Goal: Browse casually: Explore the website without a specific task or goal

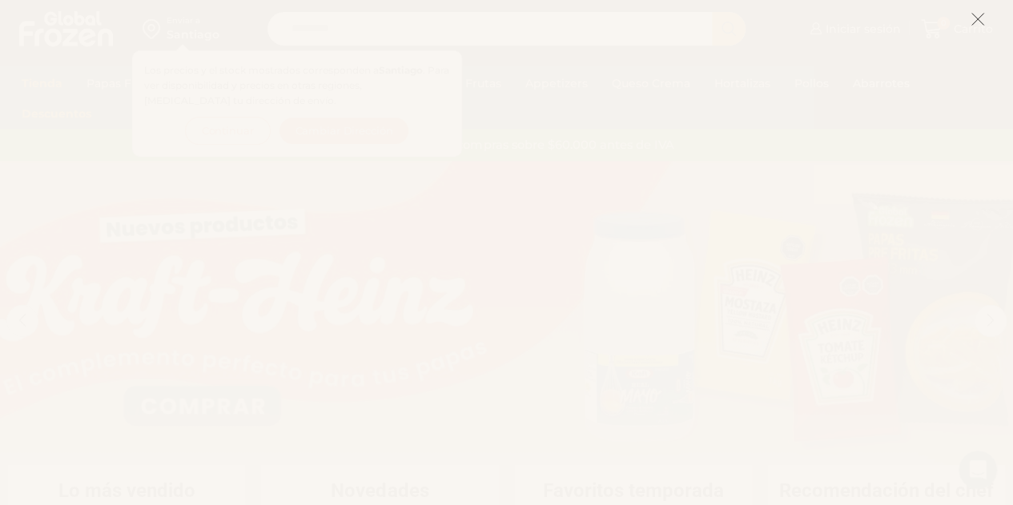
click at [974, 20] on icon at bounding box center [978, 19] width 14 height 14
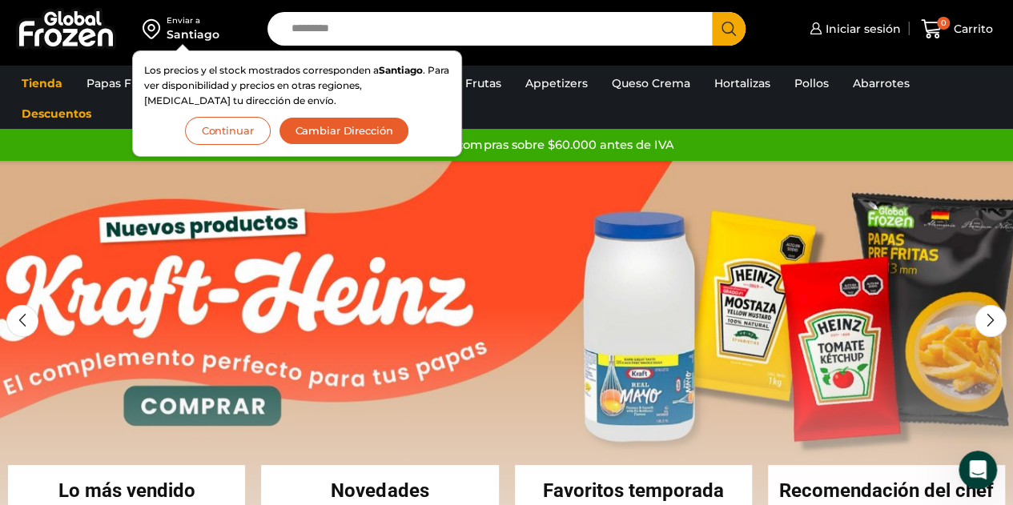
click at [203, 38] on div "Santiago" at bounding box center [193, 34] width 53 height 16
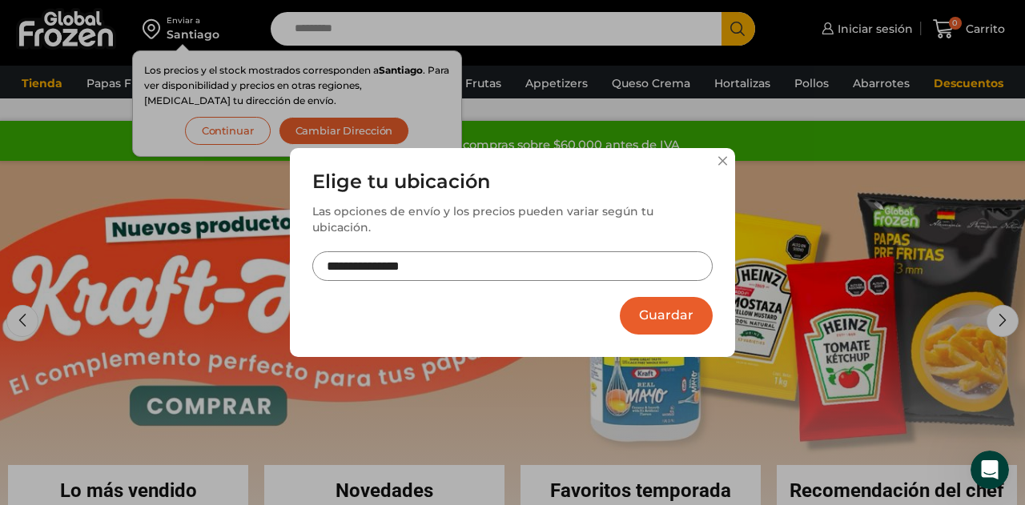
click at [562, 252] on input "**********" at bounding box center [512, 267] width 401 height 30
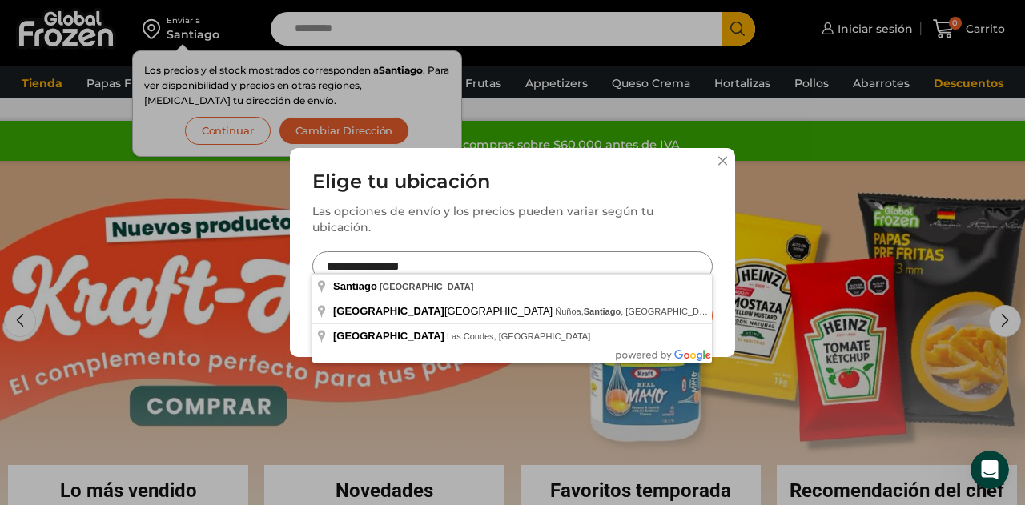
drag, startPoint x: 562, startPoint y: 252, endPoint x: 159, endPoint y: 281, distance: 404.0
click at [159, 281] on div "**********" at bounding box center [512, 252] width 1025 height 505
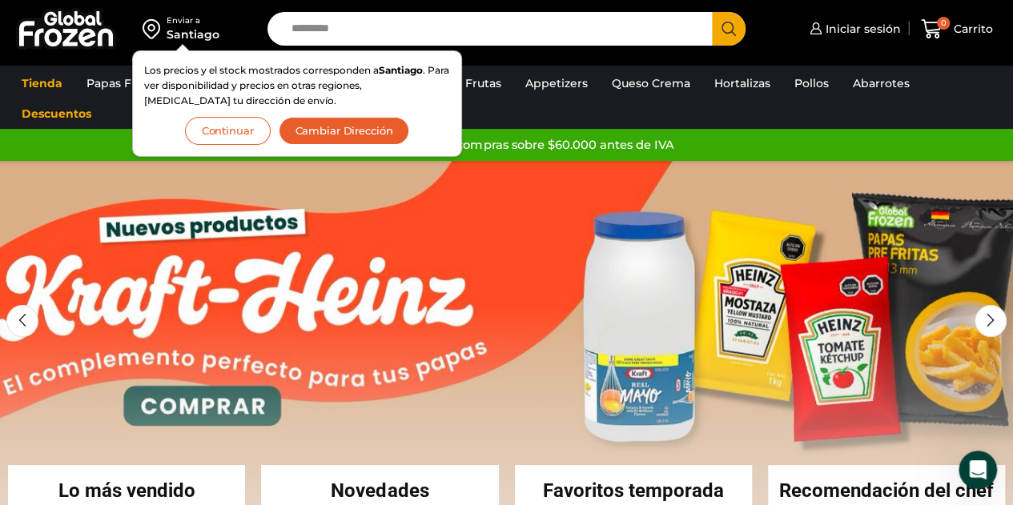
click at [203, 25] on div "Enviar a" at bounding box center [193, 20] width 53 height 11
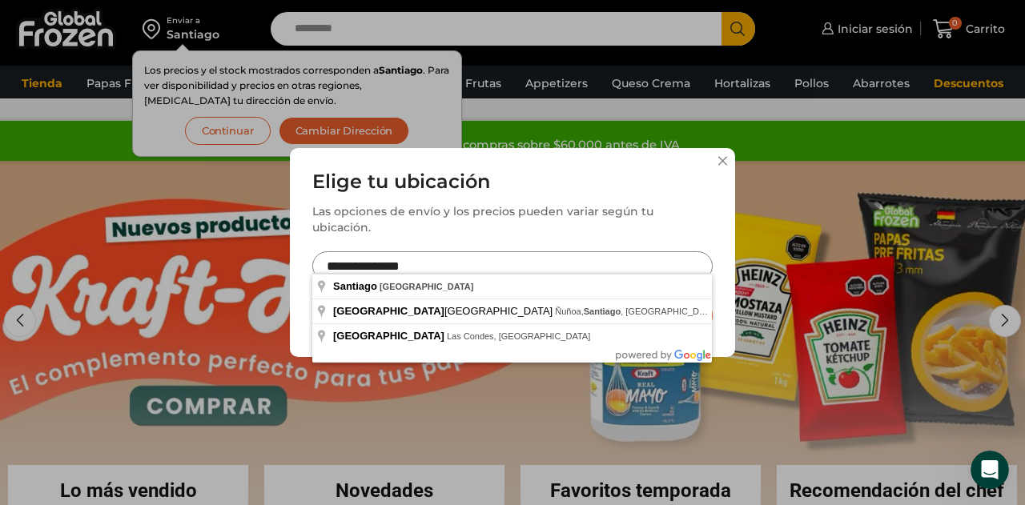
drag, startPoint x: 436, startPoint y: 260, endPoint x: 251, endPoint y: 268, distance: 185.2
click at [251, 268] on div "**********" at bounding box center [512, 252] width 1025 height 505
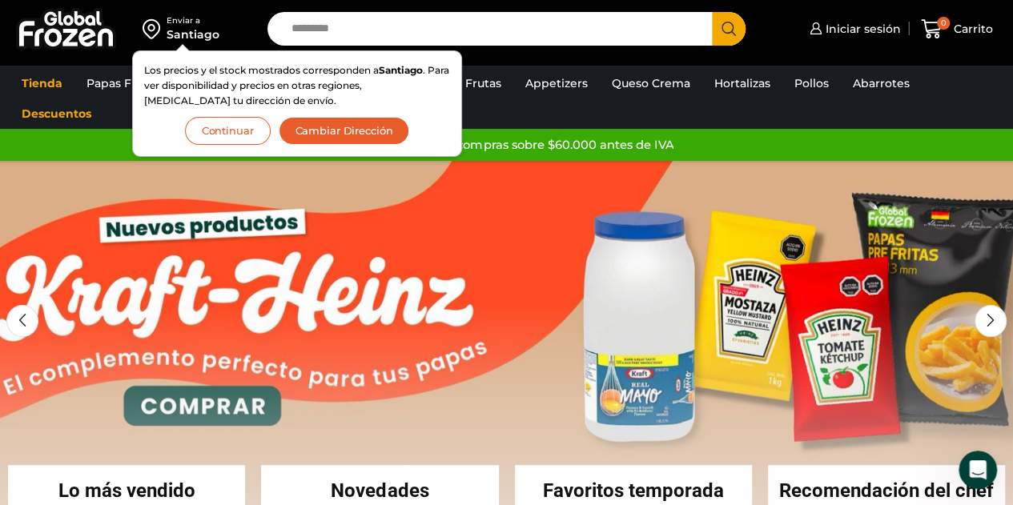
click at [185, 24] on div "Enviar a" at bounding box center [193, 20] width 53 height 11
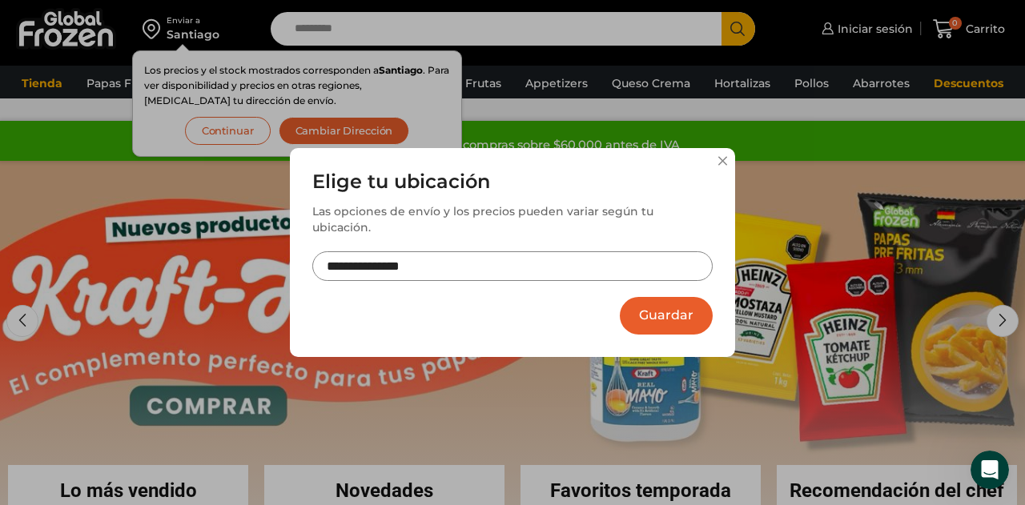
click at [429, 264] on input "**********" at bounding box center [512, 267] width 401 height 30
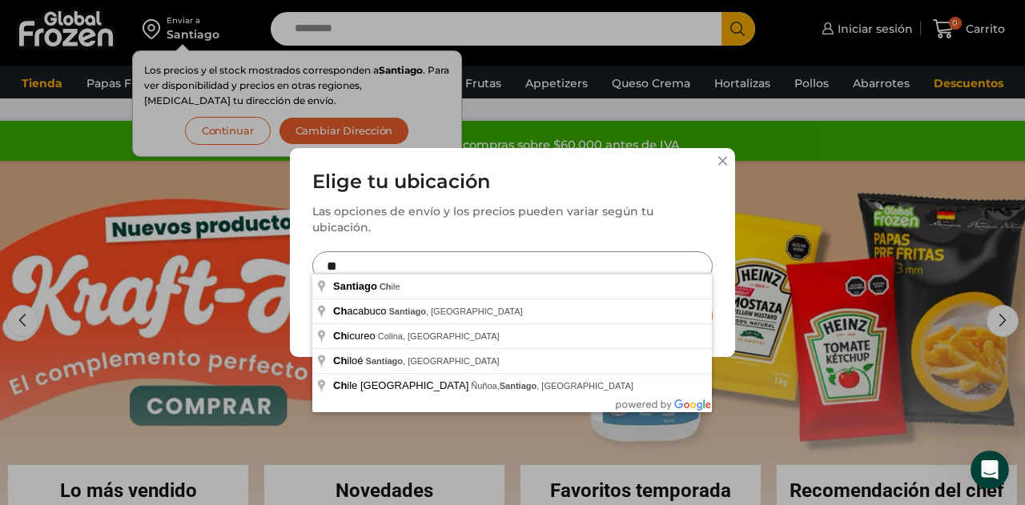
type input "*"
type input "**********"
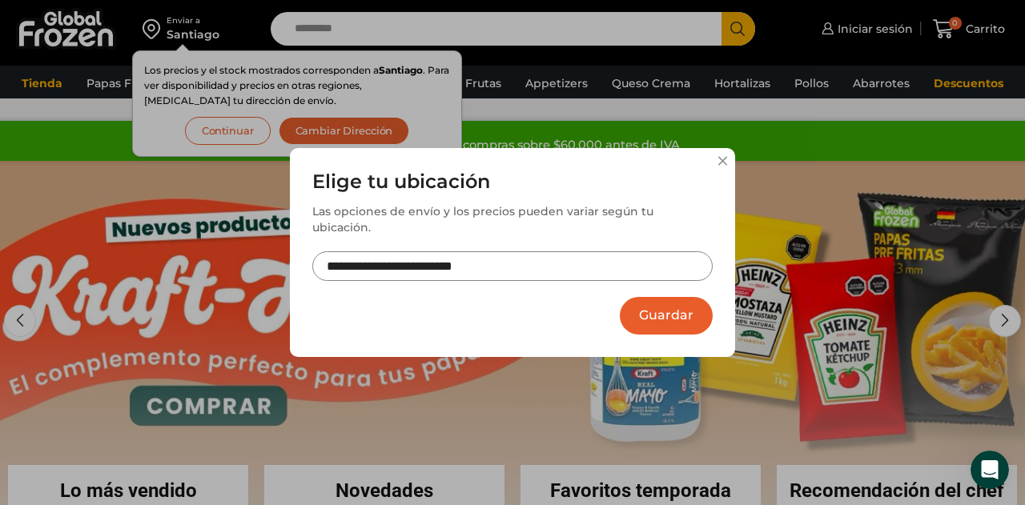
click at [642, 305] on button "Guardar" at bounding box center [666, 316] width 93 height 38
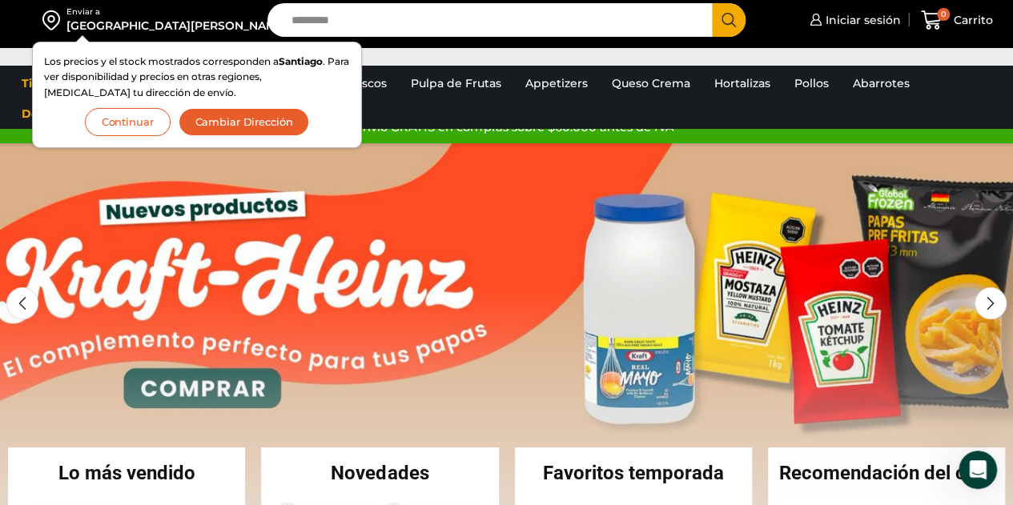
click at [171, 120] on button "Continuar" at bounding box center [128, 122] width 86 height 28
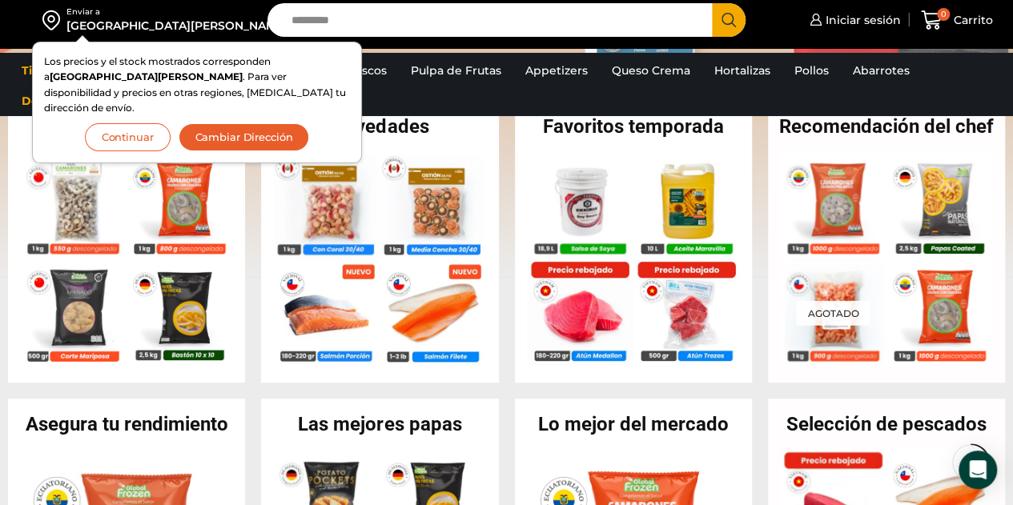
scroll to position [401, 0]
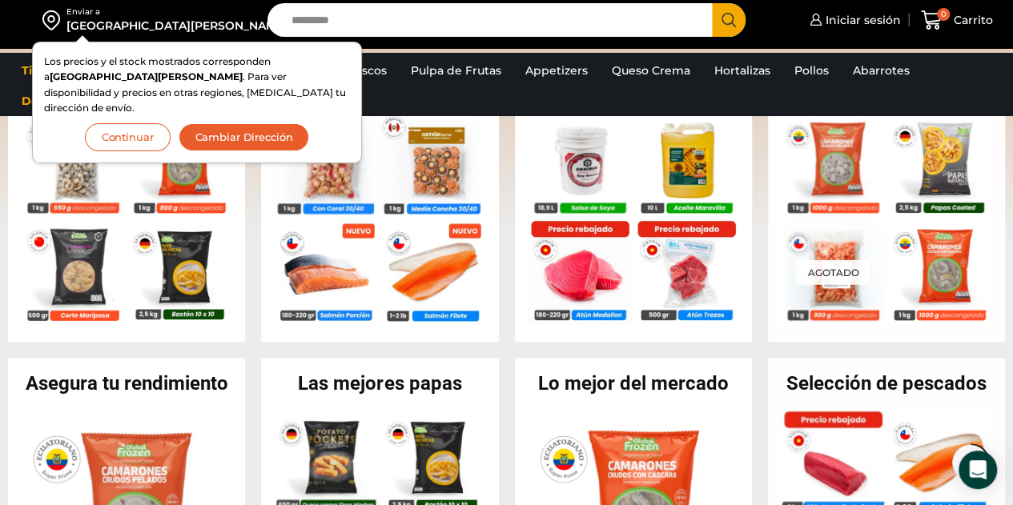
click at [171, 123] on button "Continuar" at bounding box center [128, 137] width 86 height 28
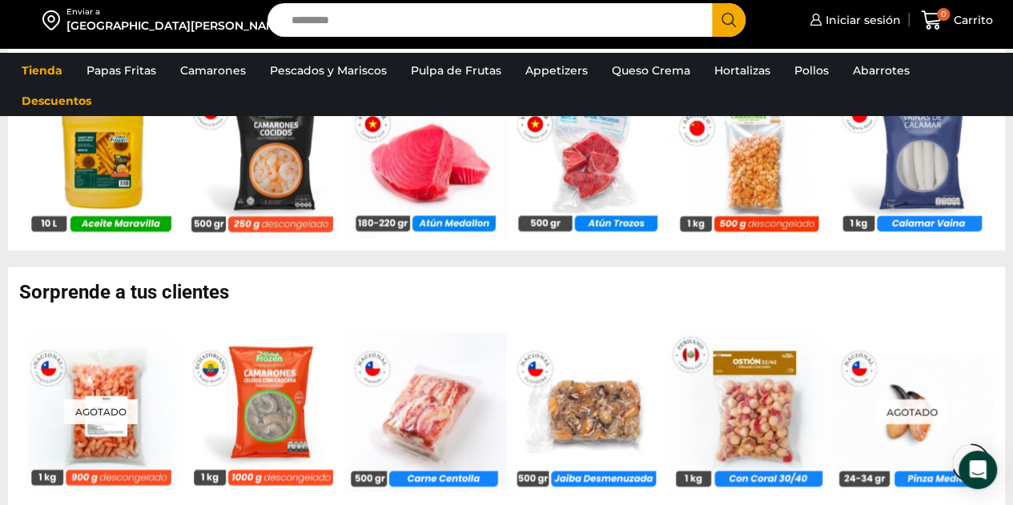
scroll to position [1202, 0]
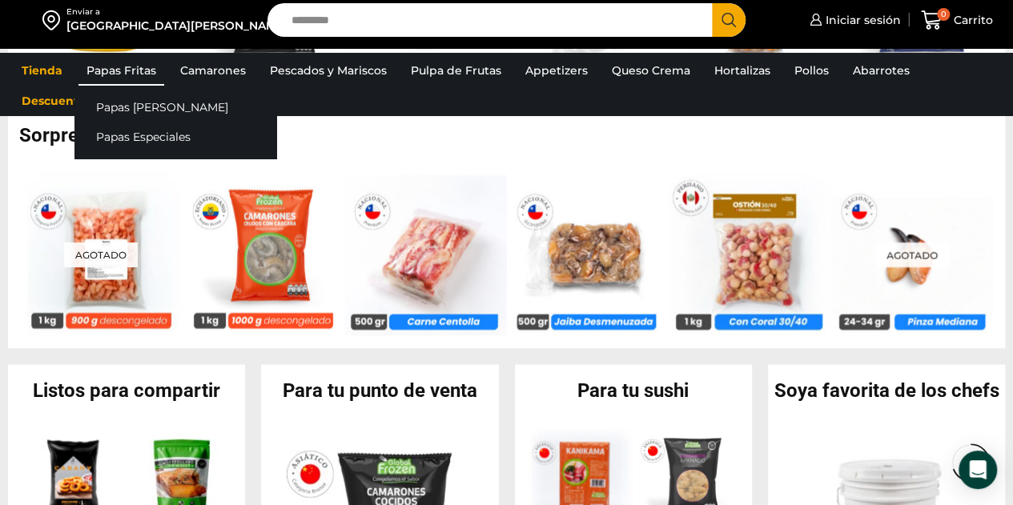
click at [109, 70] on link "Papas Fritas" at bounding box center [121, 70] width 86 height 30
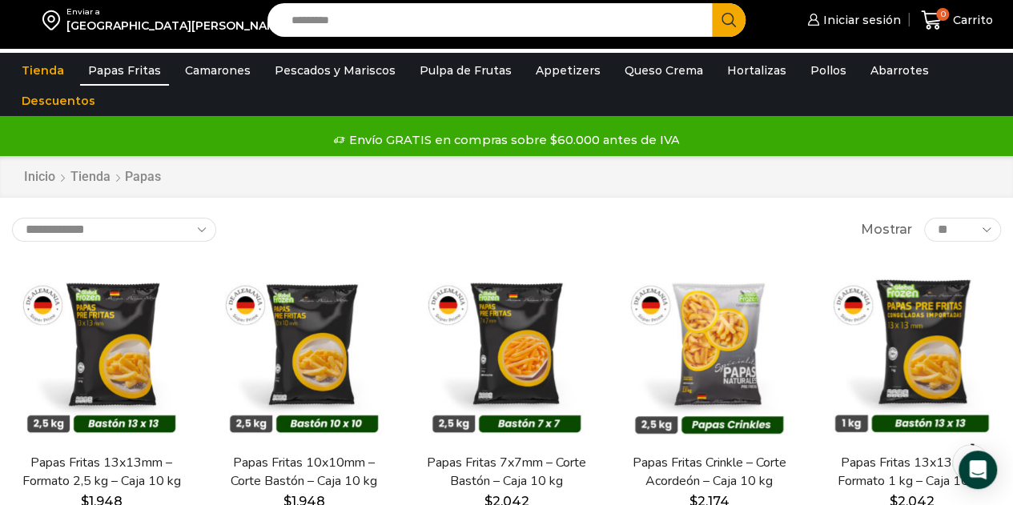
scroll to position [160, 0]
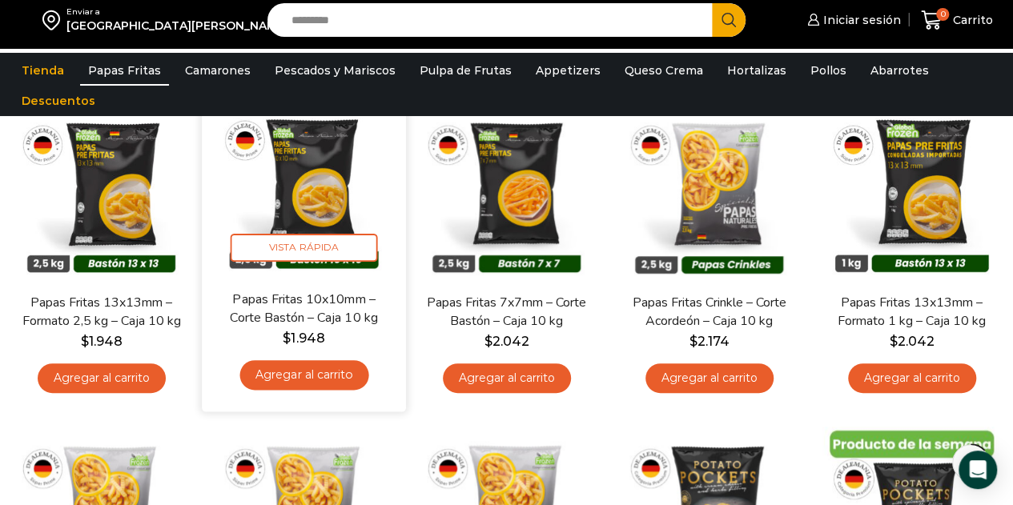
click at [291, 291] on link "Papas Fritas 10x10mm – Corte Bastón – Caja 10 kg" at bounding box center [304, 309] width 162 height 38
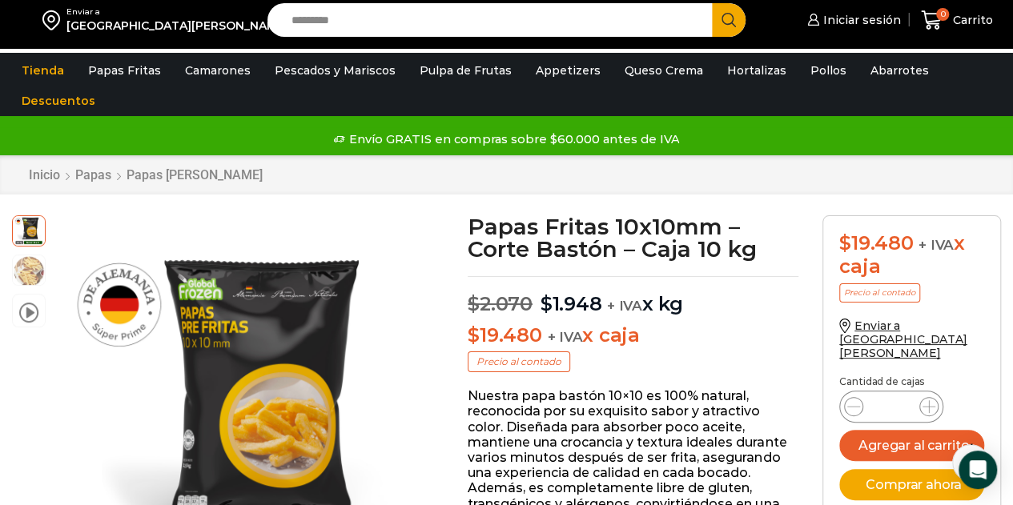
scroll to position [81, 0]
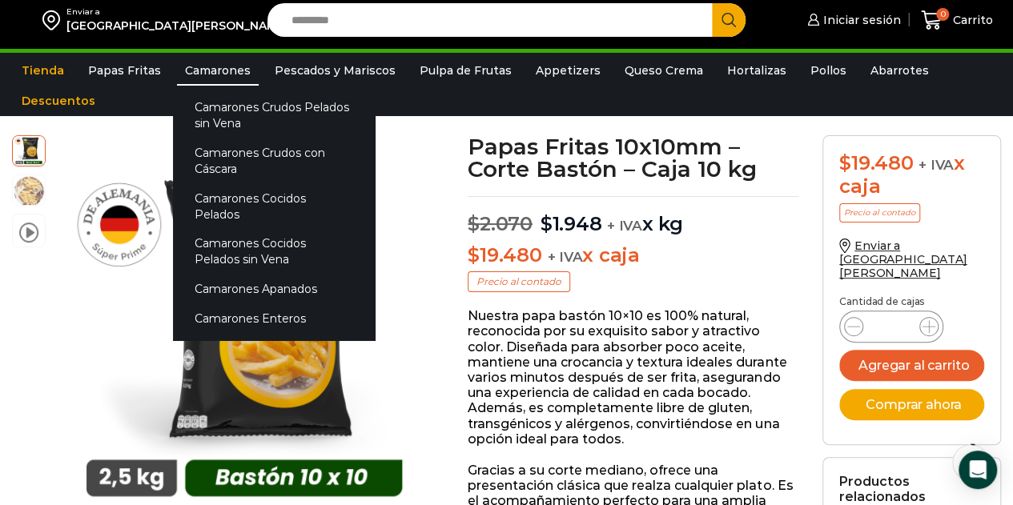
click at [216, 58] on link "Camarones" at bounding box center [218, 70] width 82 height 30
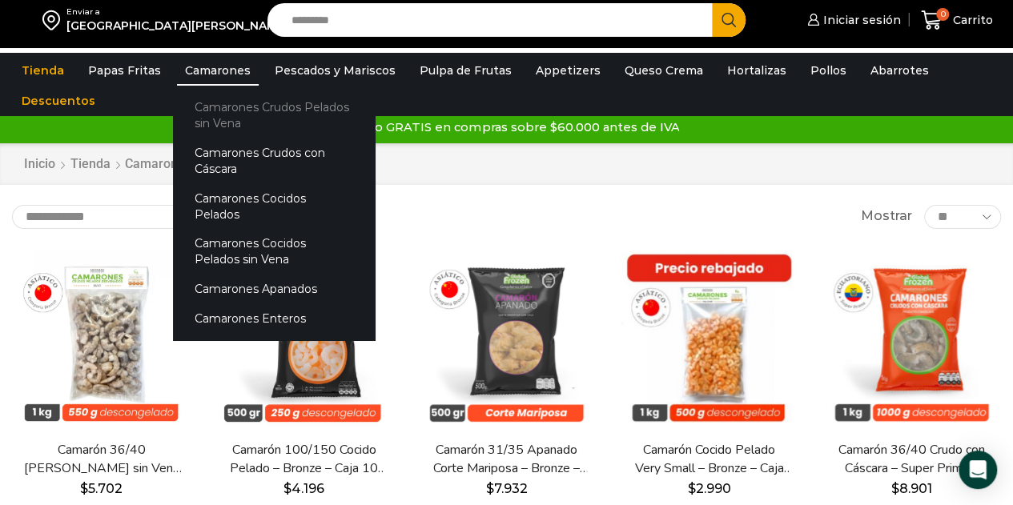
click at [223, 118] on link "Camarones Crudos Pelados sin Vena" at bounding box center [274, 116] width 202 height 46
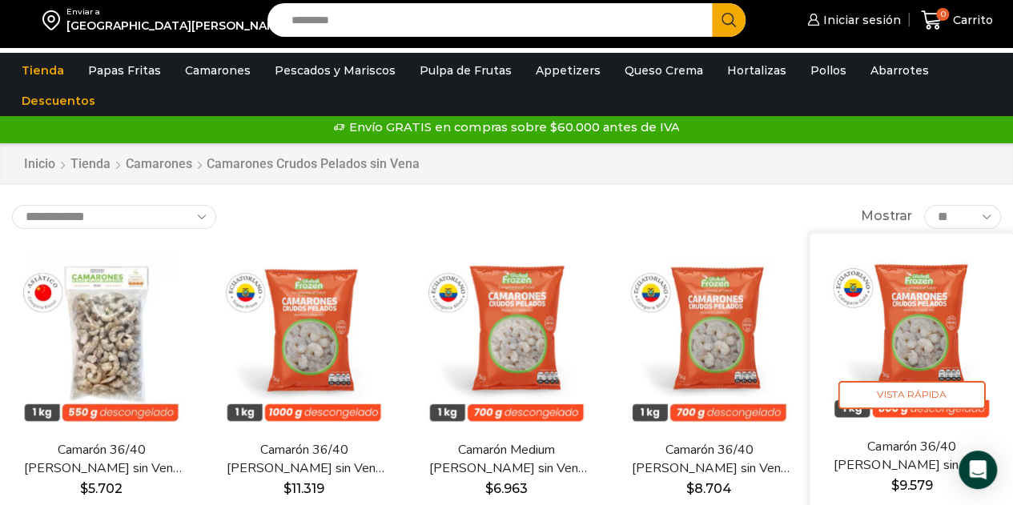
click at [899, 313] on img at bounding box center [912, 336] width 180 height 180
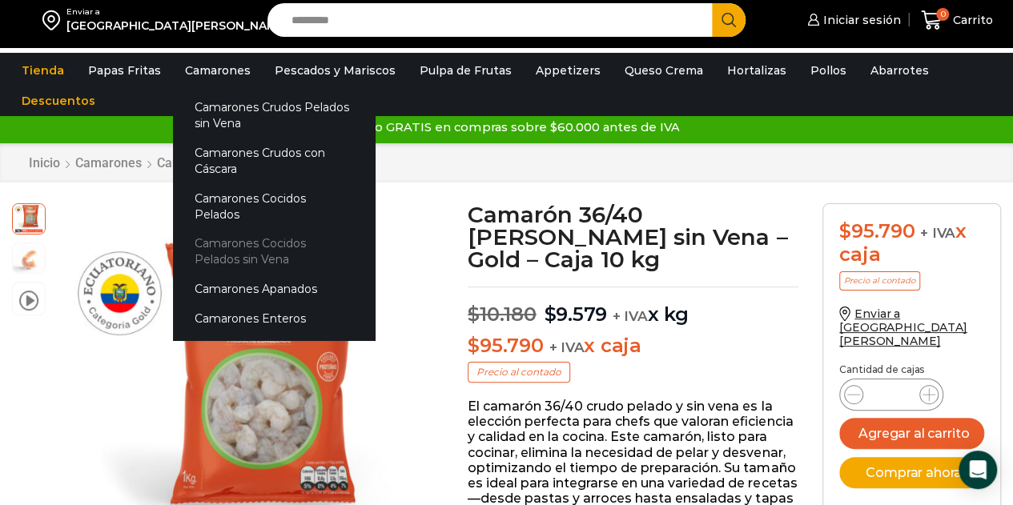
click at [252, 229] on link "Camarones Cocidos Pelados sin Vena" at bounding box center [274, 252] width 202 height 46
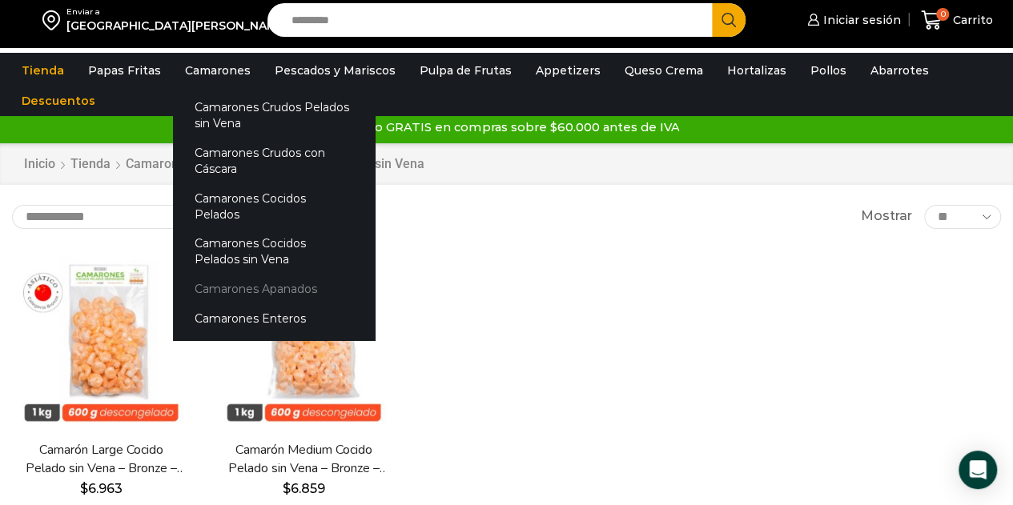
click at [258, 275] on link "Camarones Apanados" at bounding box center [274, 290] width 202 height 30
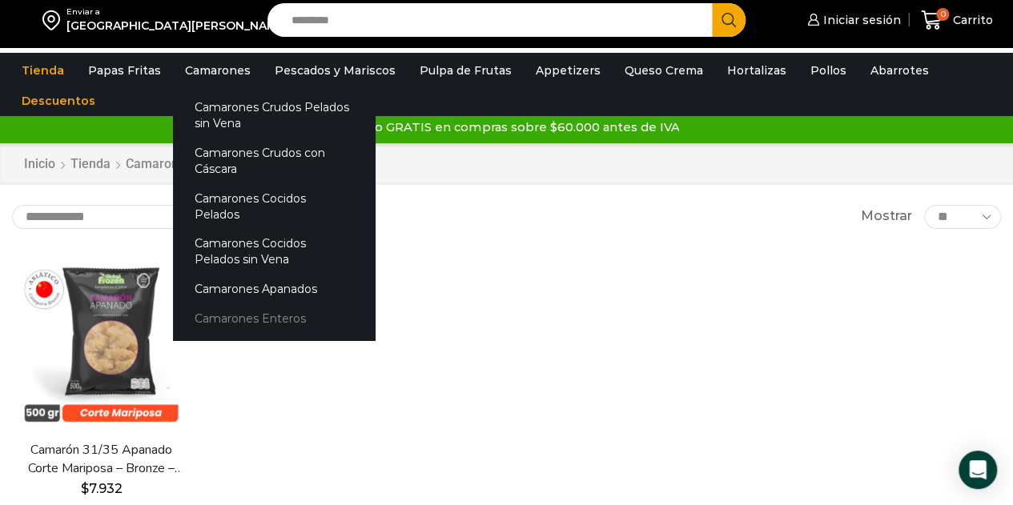
click at [233, 304] on link "Camarones Enteros" at bounding box center [274, 319] width 202 height 30
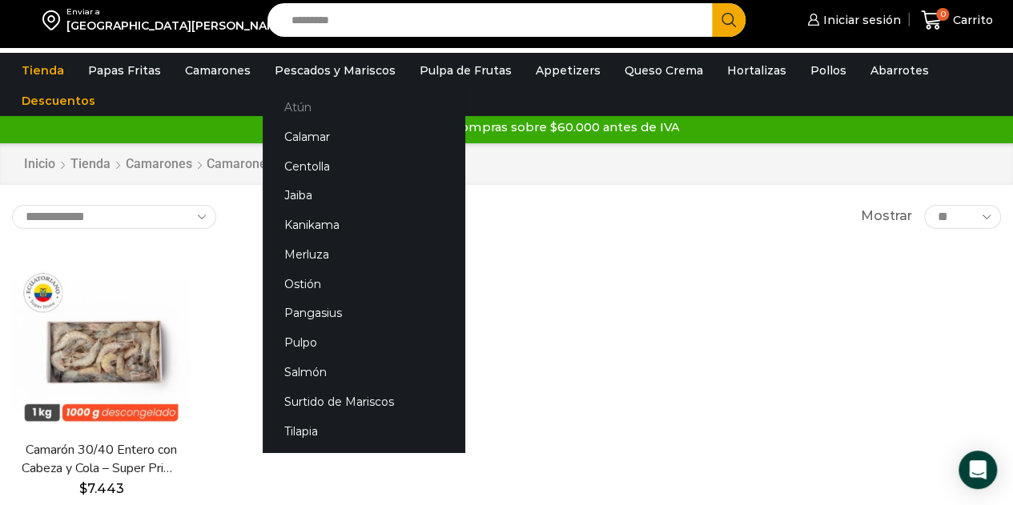
click at [296, 109] on link "Atún" at bounding box center [364, 108] width 202 height 30
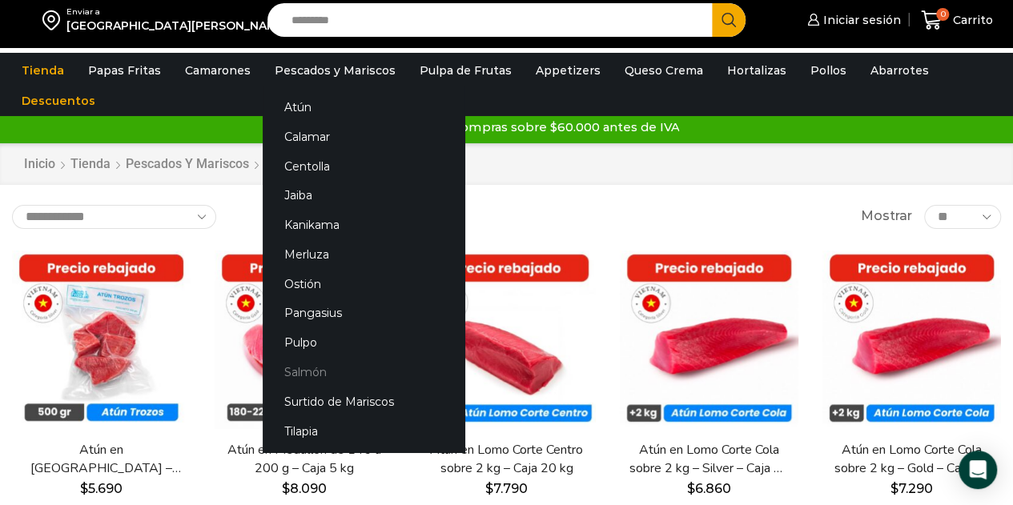
click at [295, 371] on link "Salmón" at bounding box center [364, 373] width 202 height 30
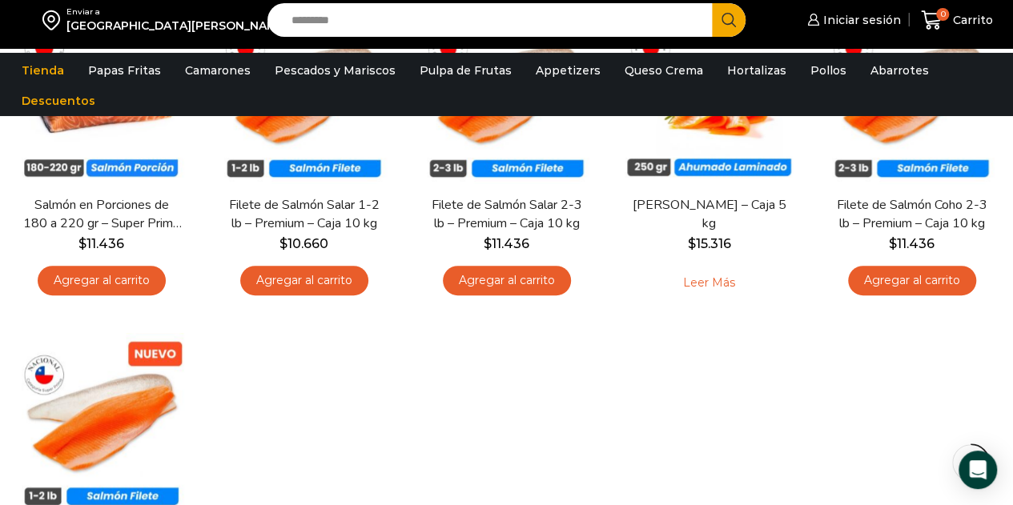
scroll to position [80, 0]
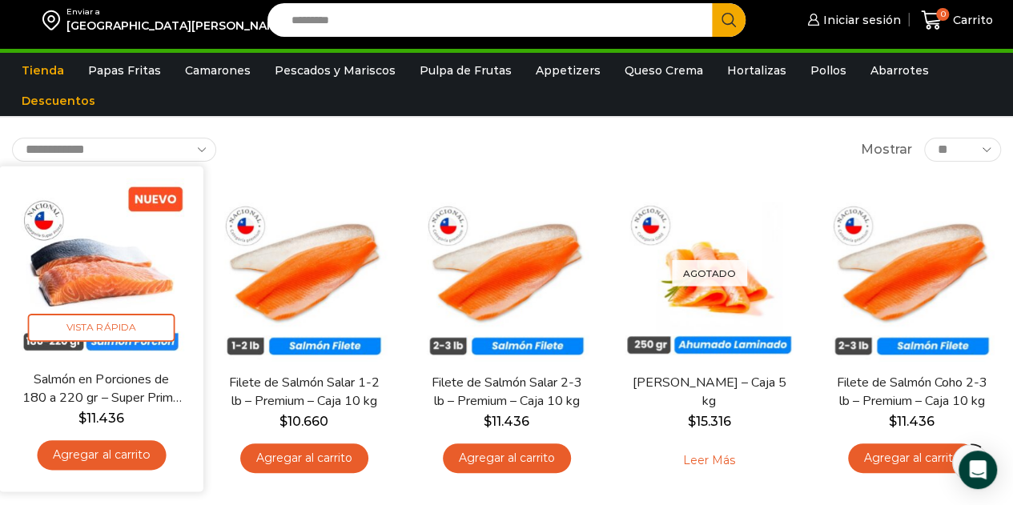
click at [75, 219] on img at bounding box center [101, 269] width 180 height 180
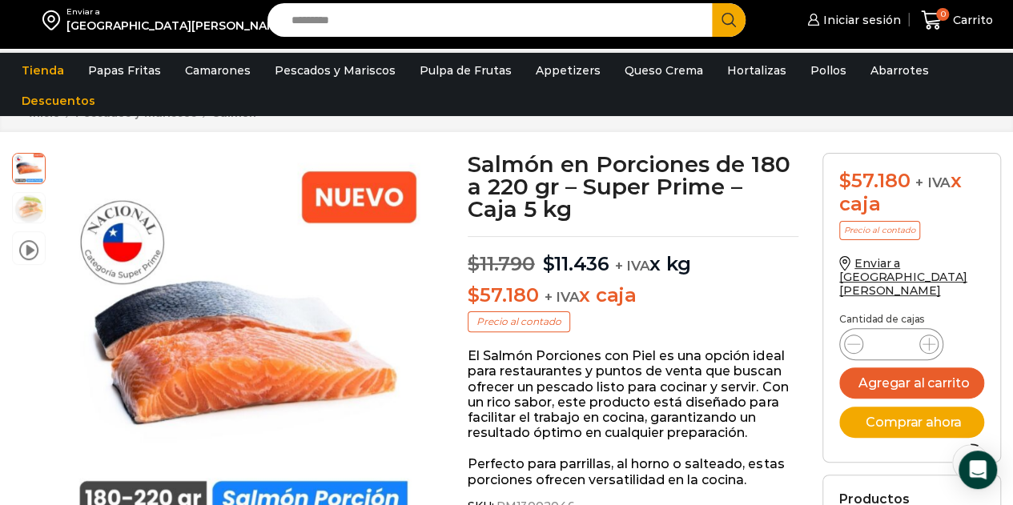
scroll to position [81, 0]
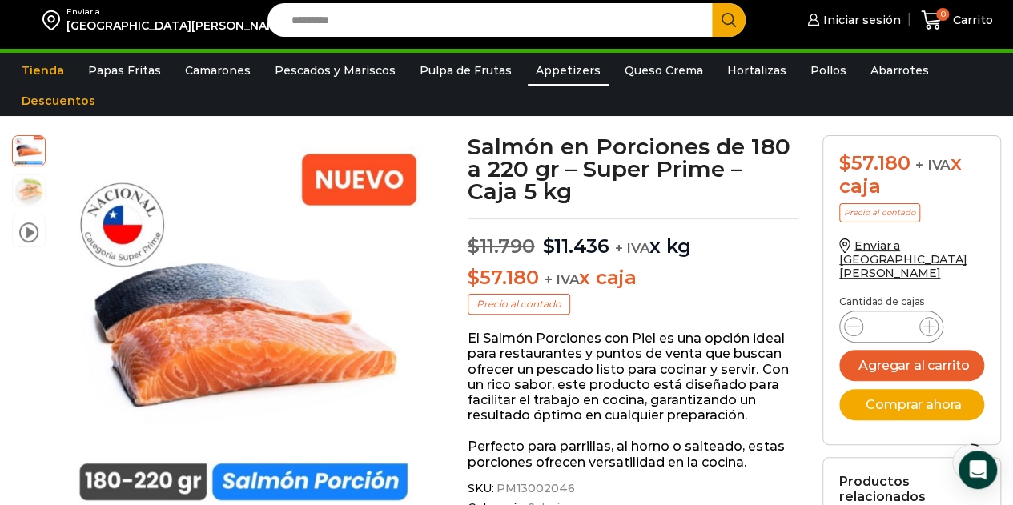
click at [528, 61] on link "Appetizers" at bounding box center [568, 70] width 81 height 30
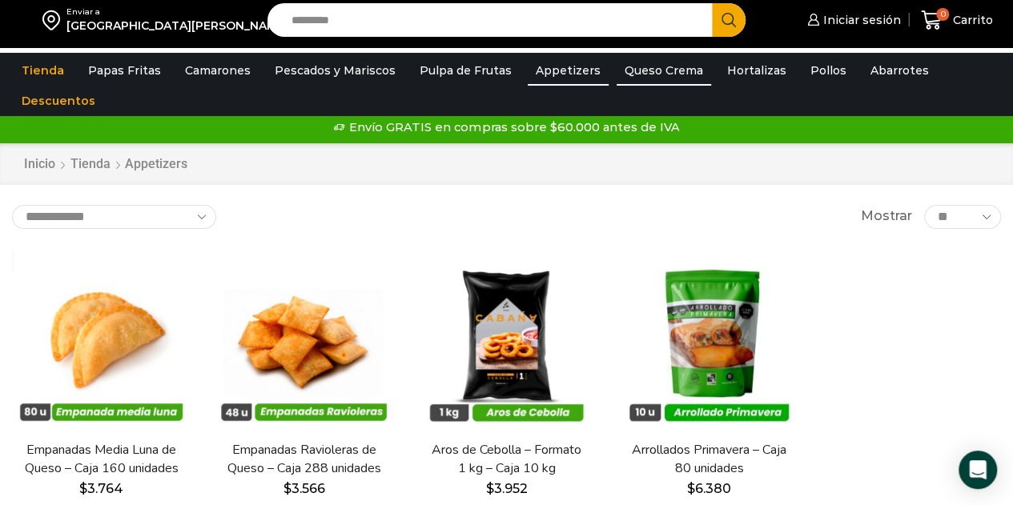
click at [638, 74] on link "Queso Crema" at bounding box center [664, 70] width 95 height 30
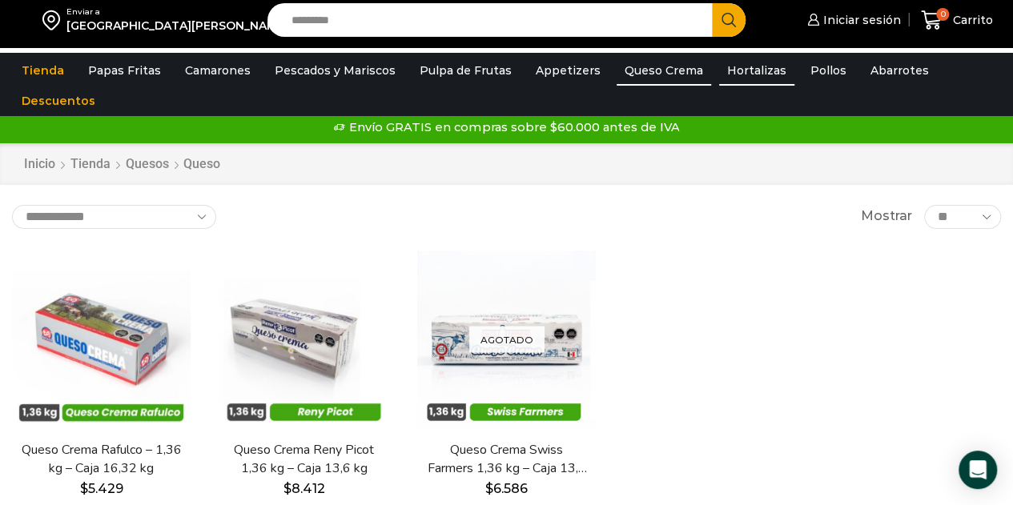
click at [739, 68] on link "Hortalizas" at bounding box center [756, 70] width 75 height 30
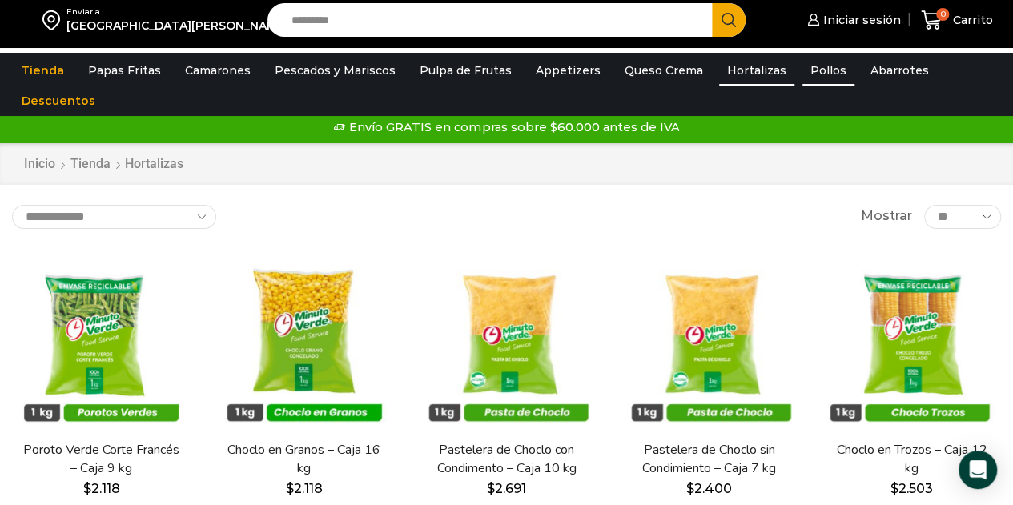
click at [804, 68] on link "Pollos" at bounding box center [829, 70] width 52 height 30
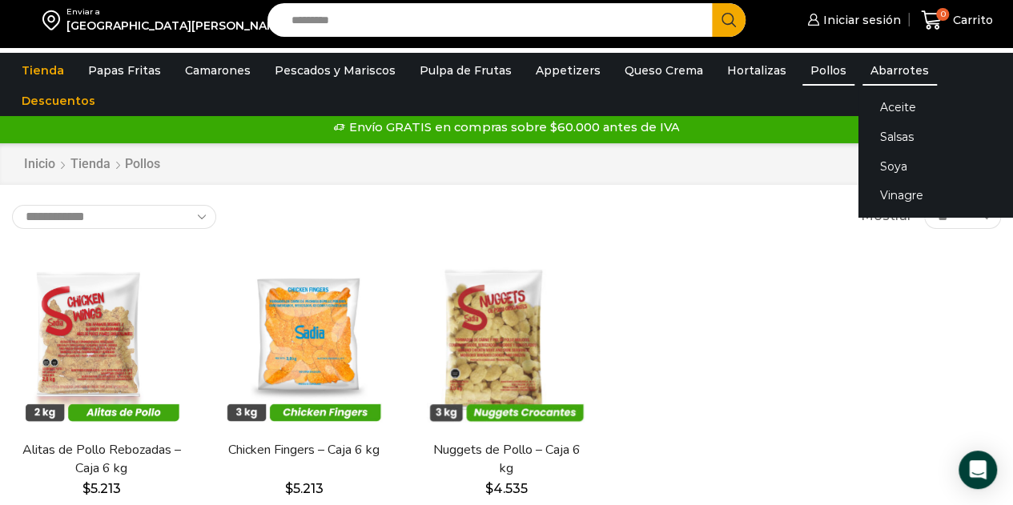
click at [870, 70] on link "Abarrotes" at bounding box center [900, 70] width 74 height 30
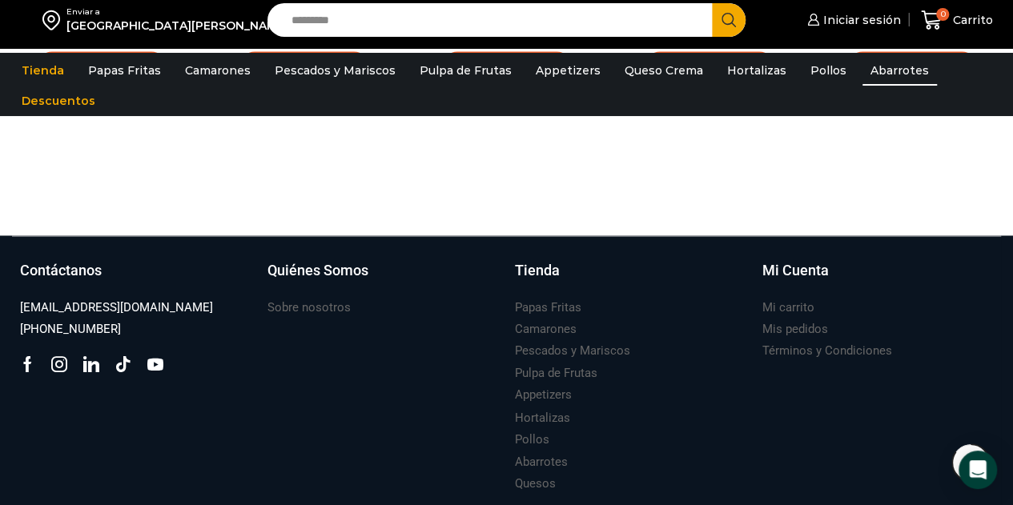
scroll to position [1121, 0]
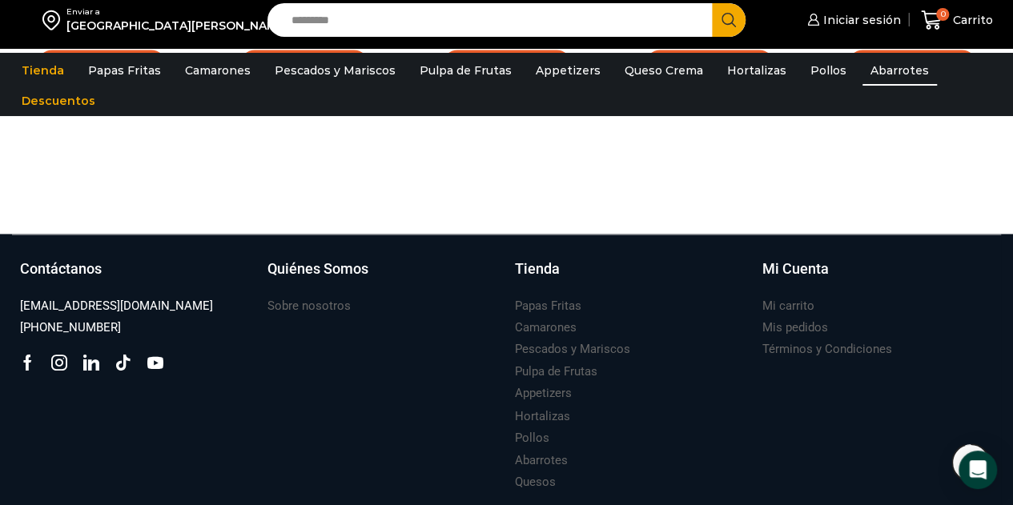
click at [16, 21] on img at bounding box center [16, 21] width 0 height 0
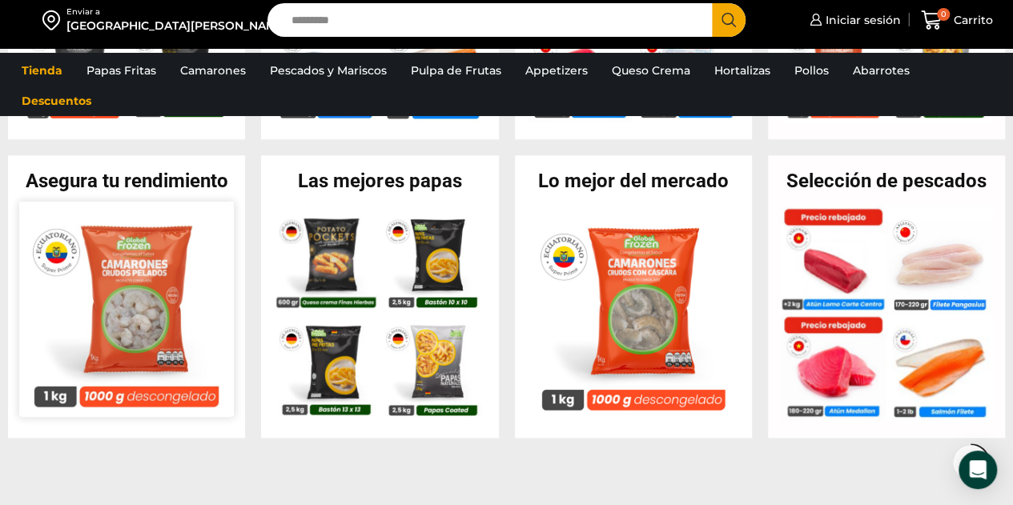
scroll to position [881, 0]
